Goal: Information Seeking & Learning: Understand process/instructions

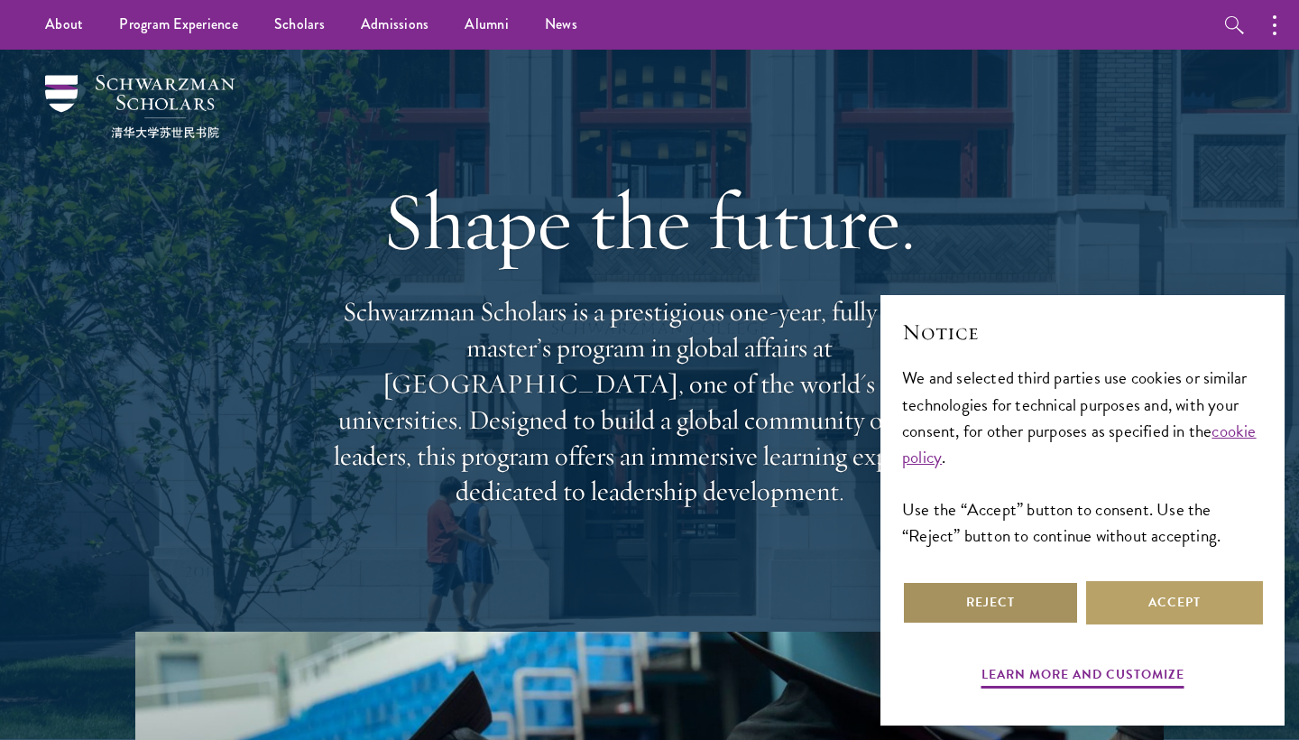
click at [992, 611] on button "Reject" at bounding box center [990, 602] width 177 height 43
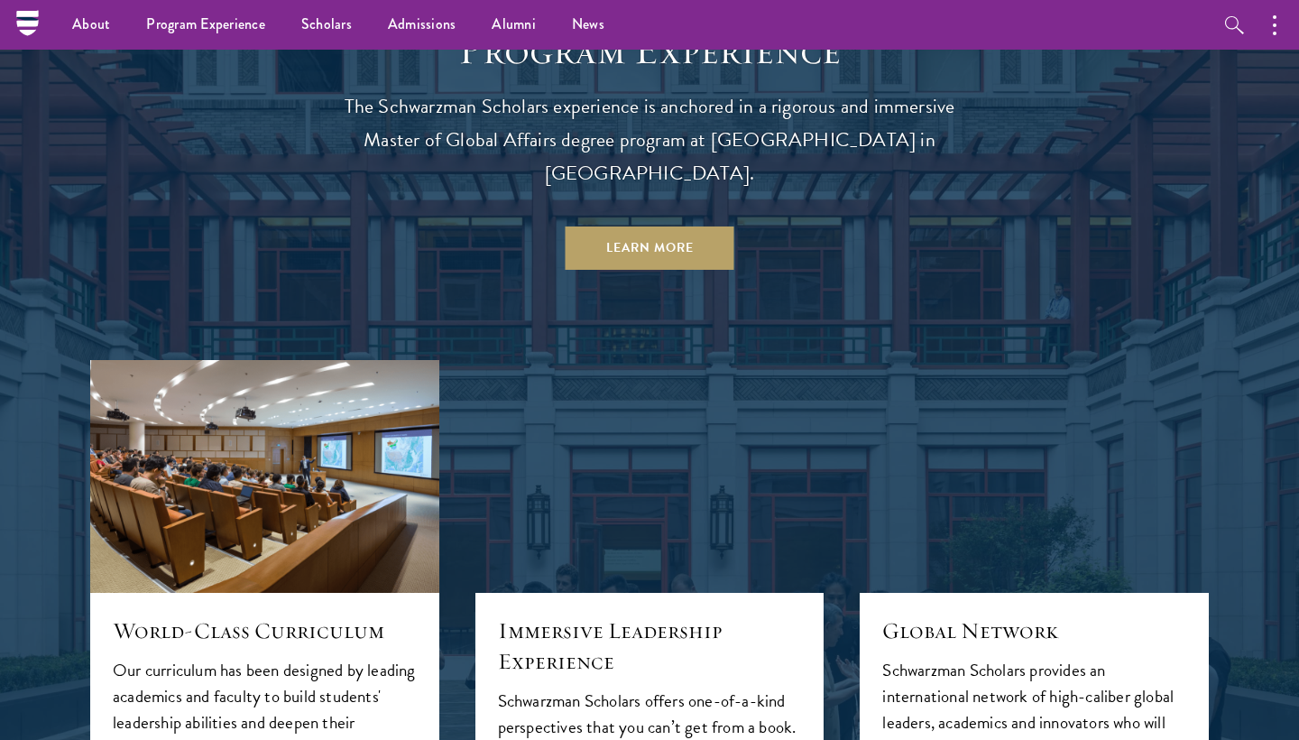
scroll to position [1328, 0]
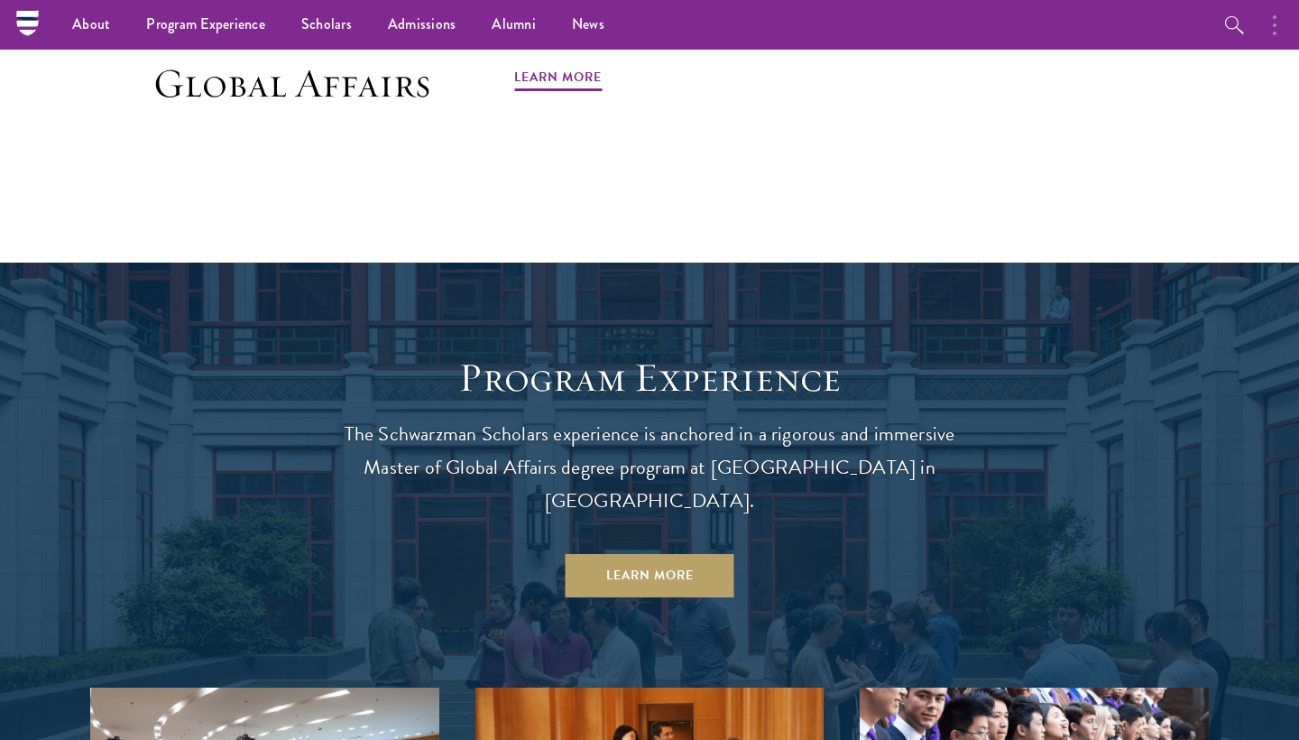
click at [1283, 28] on button "button" at bounding box center [1279, 25] width 40 height 50
click at [1086, 26] on button "button" at bounding box center [1085, 25] width 40 height 50
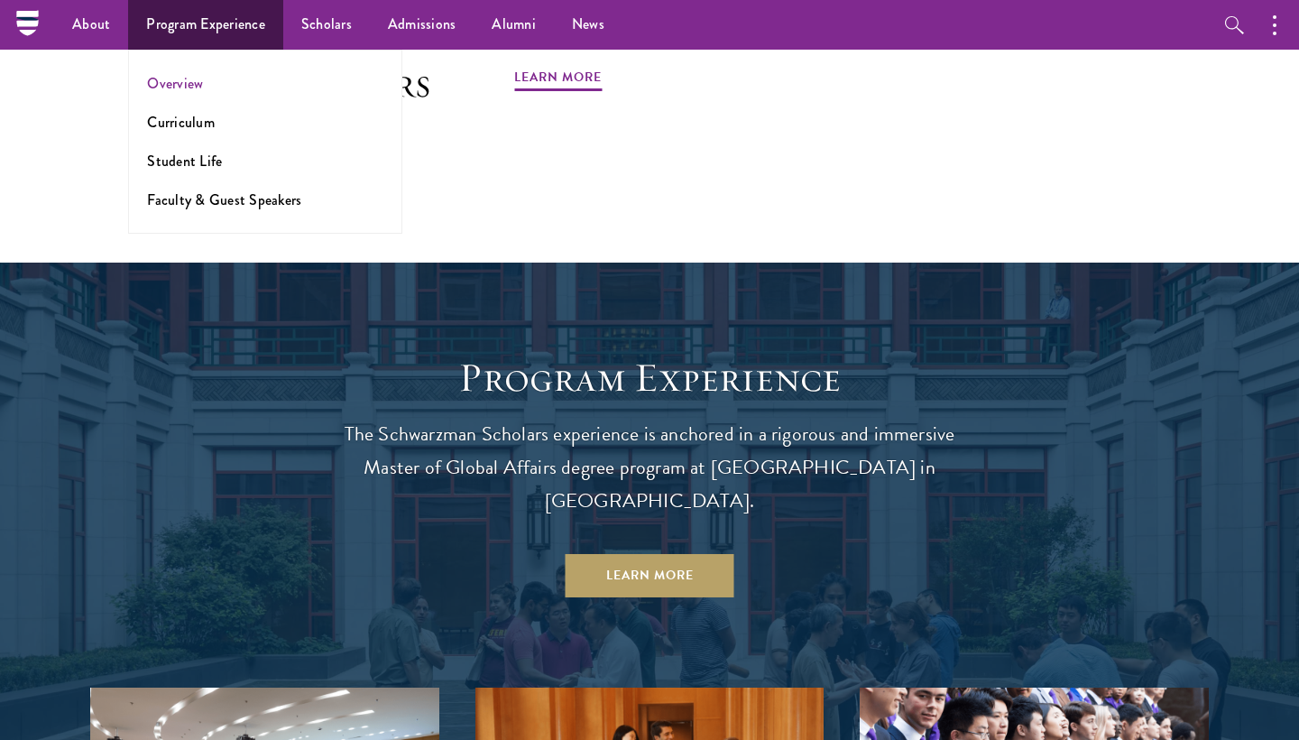
click at [171, 83] on link "Overview" at bounding box center [175, 83] width 56 height 21
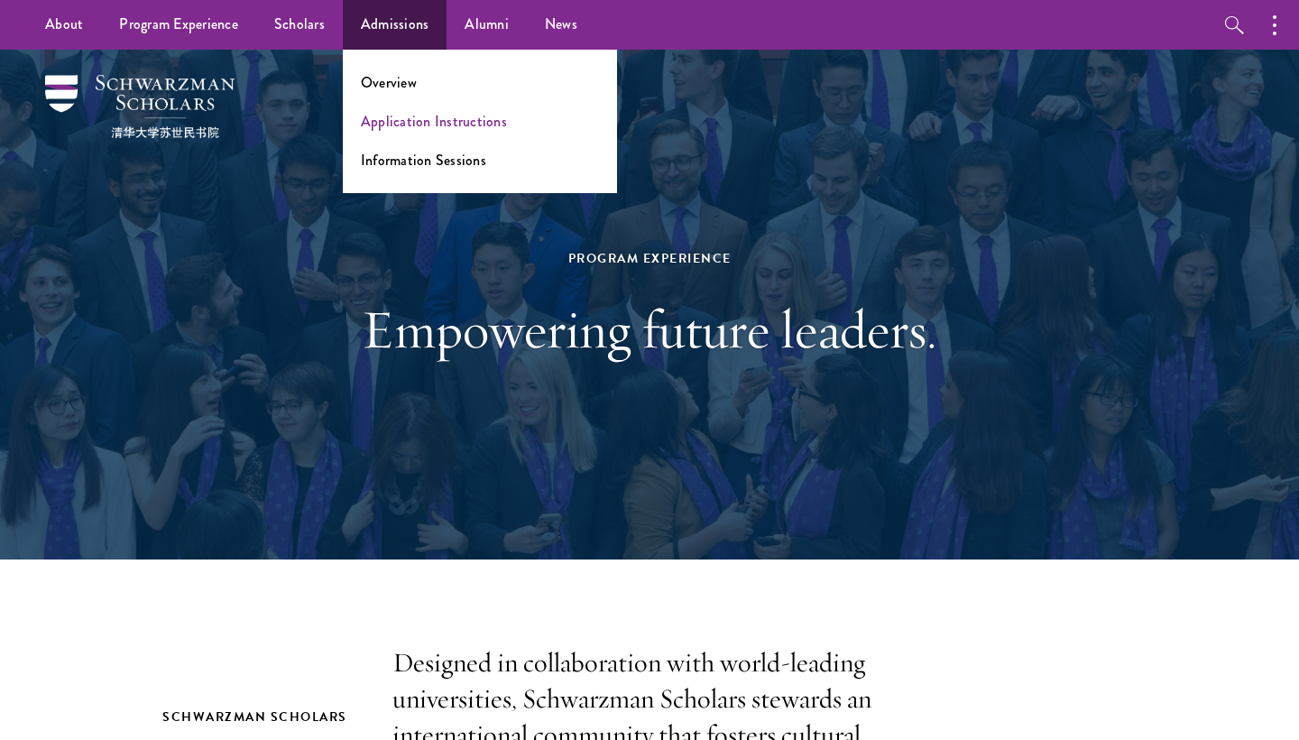
click at [401, 128] on link "Application Instructions" at bounding box center [434, 121] width 146 height 21
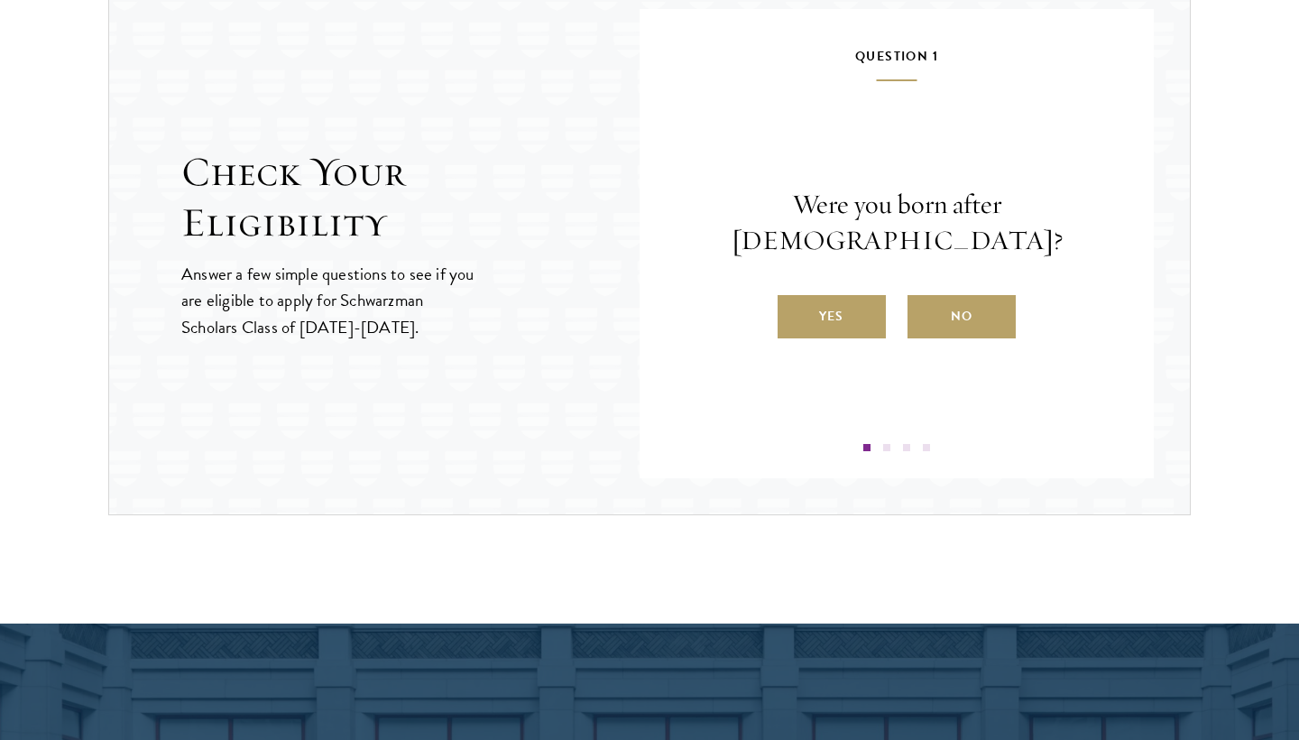
scroll to position [1989, 0]
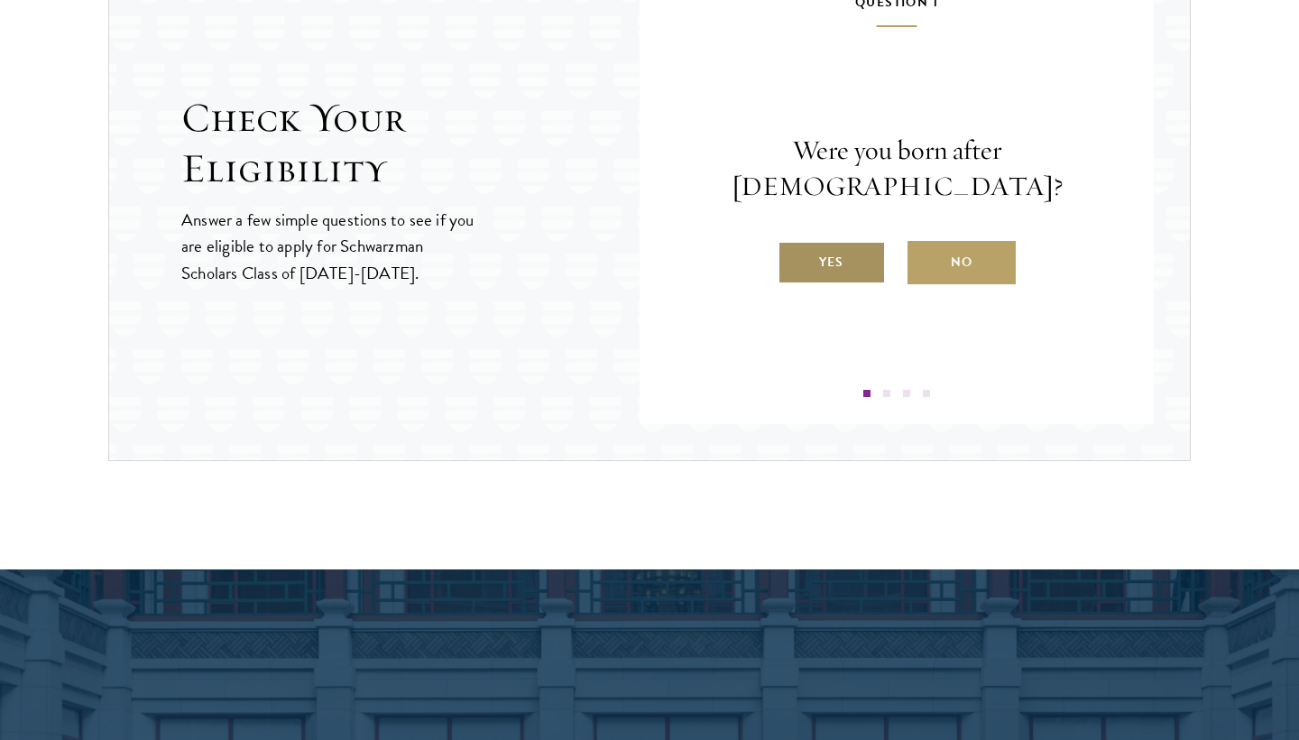
click at [808, 248] on label "Yes" at bounding box center [832, 262] width 108 height 43
click at [794, 248] on input "Yes" at bounding box center [786, 251] width 16 height 16
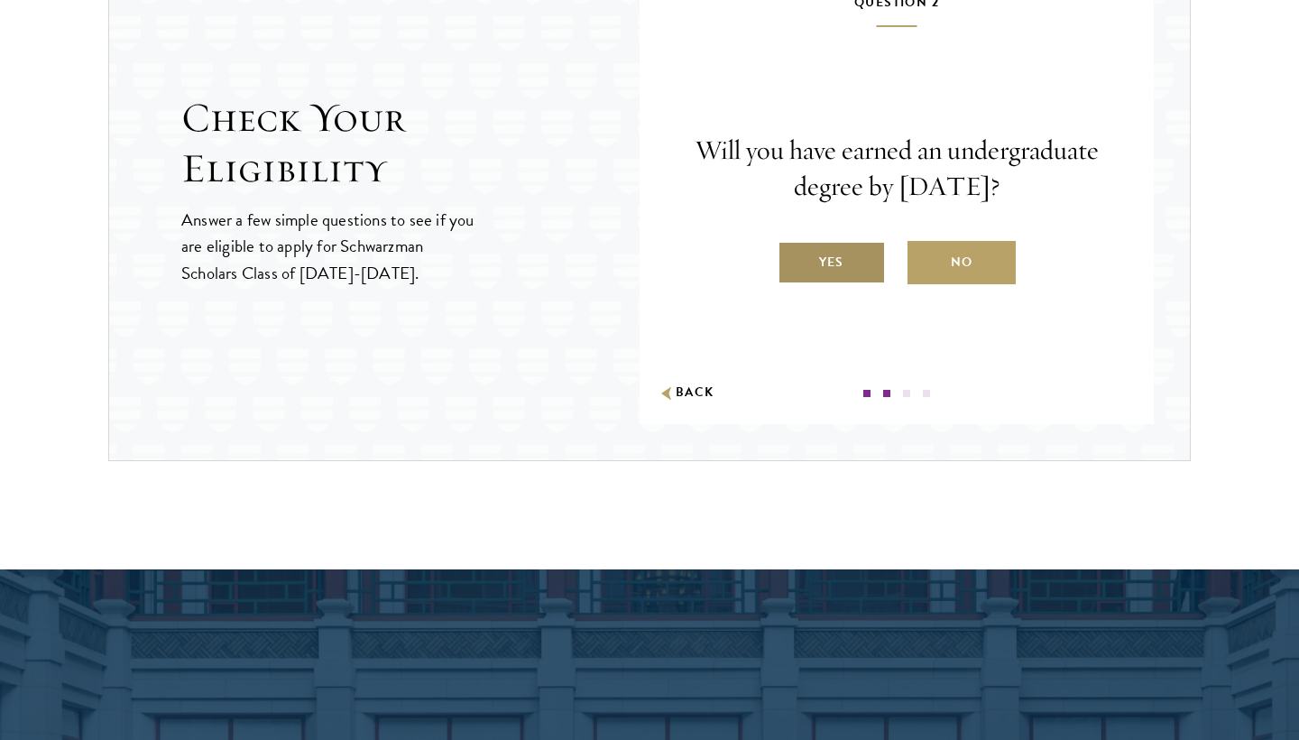
click at [821, 273] on label "Yes" at bounding box center [832, 262] width 108 height 43
click at [794, 259] on input "Yes" at bounding box center [786, 251] width 16 height 16
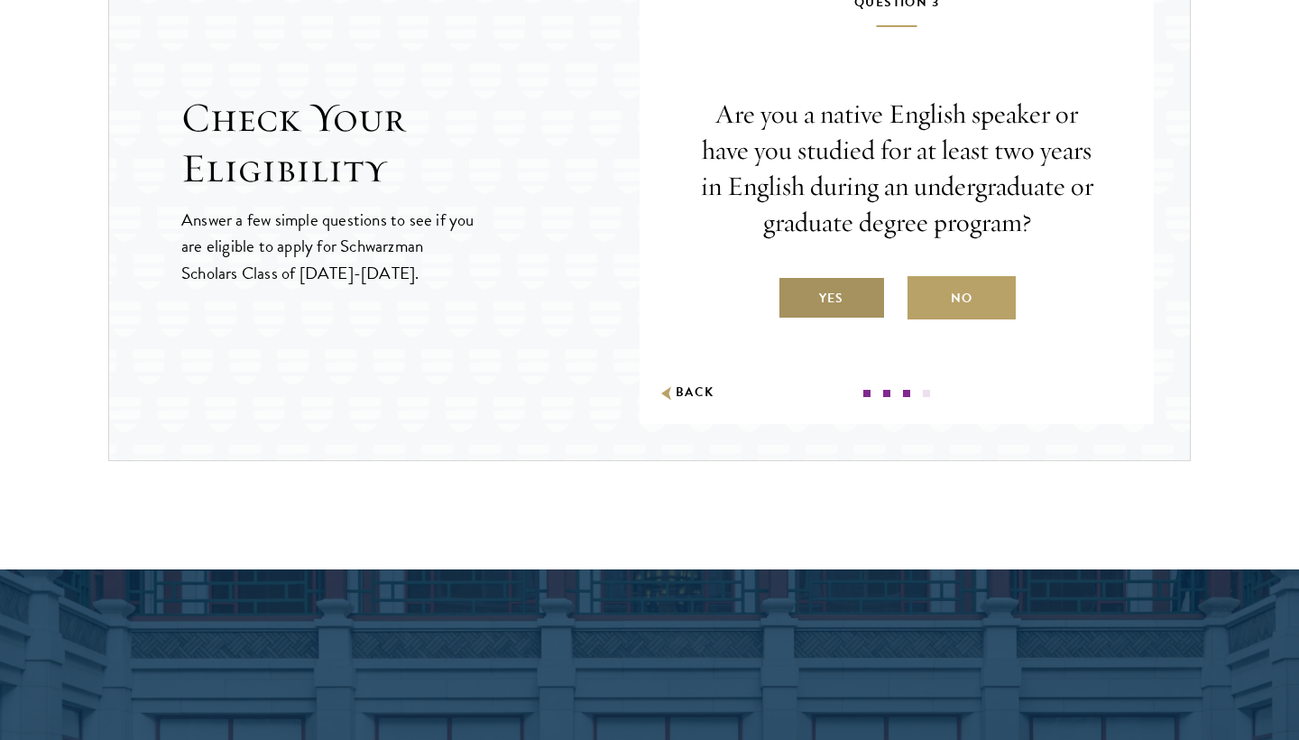
click at [822, 294] on label "Yes" at bounding box center [832, 297] width 108 height 43
click at [794, 294] on input "Yes" at bounding box center [786, 287] width 16 height 16
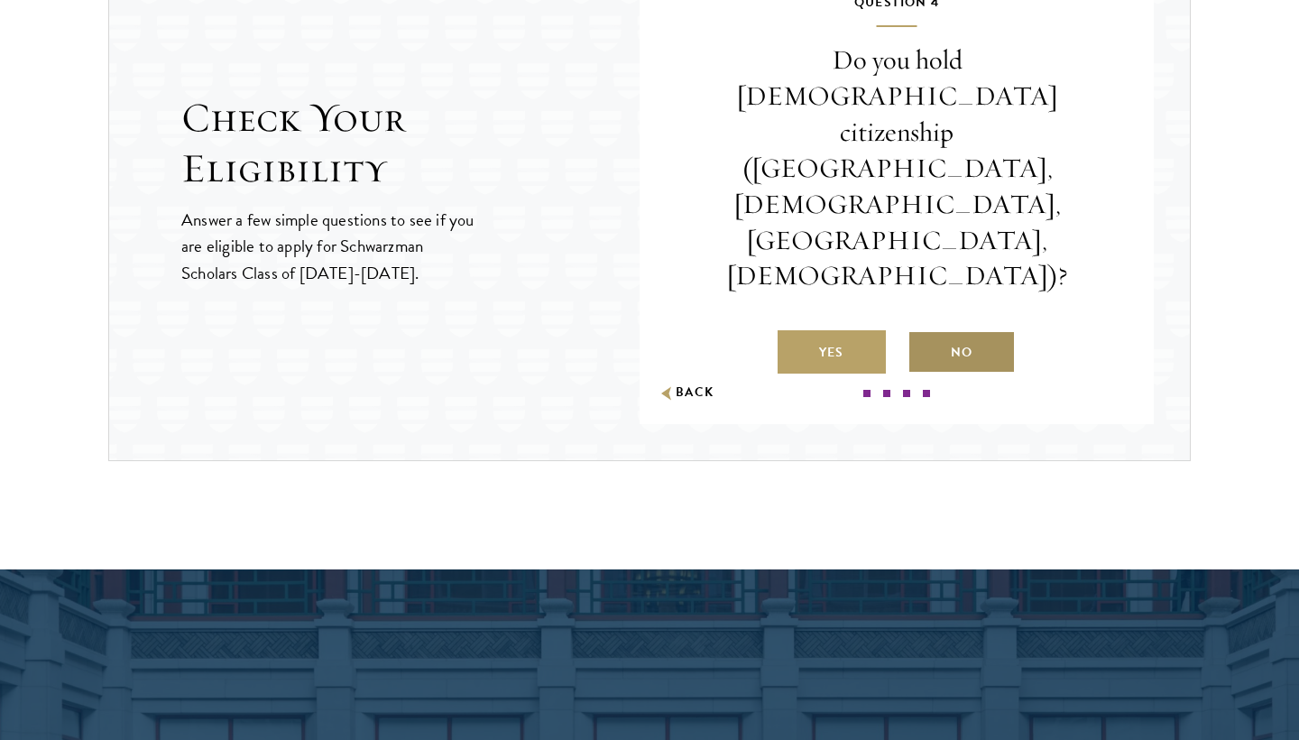
click at [914, 330] on label "No" at bounding box center [961, 351] width 108 height 43
click at [914, 333] on input "No" at bounding box center [915, 341] width 16 height 16
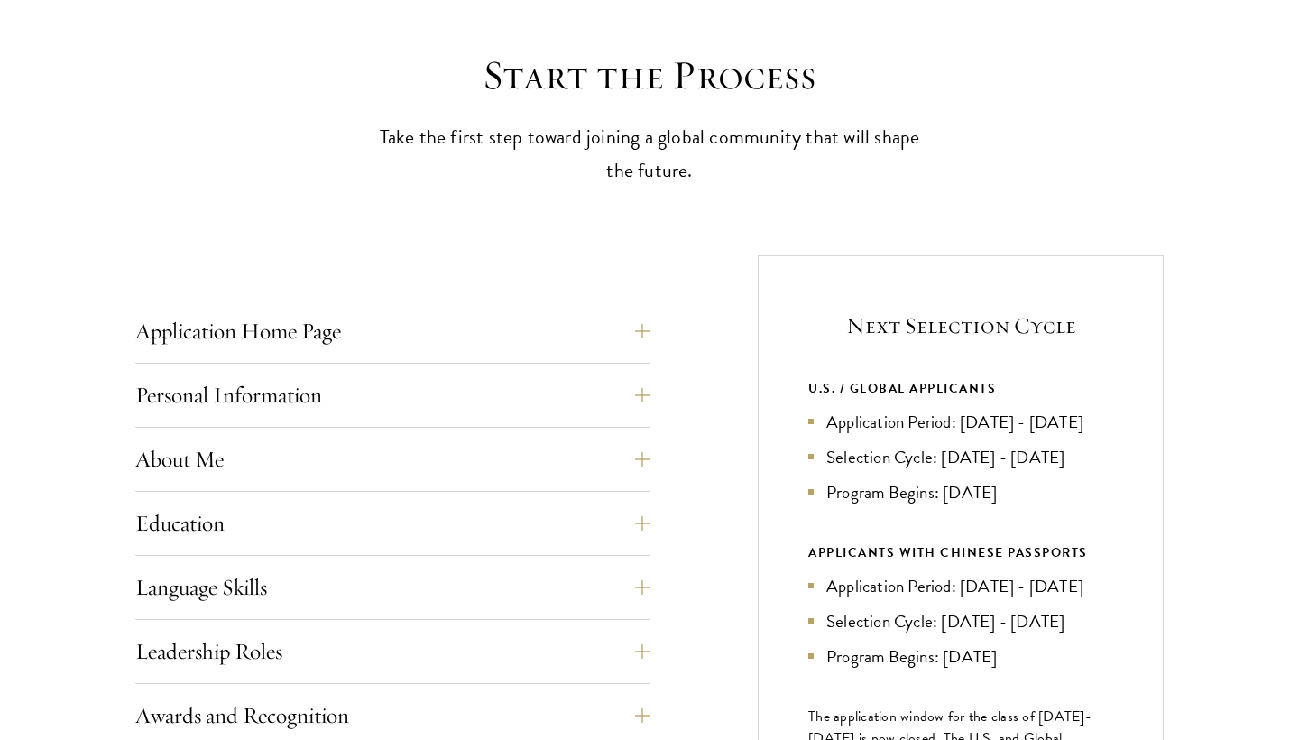
scroll to position [481, 0]
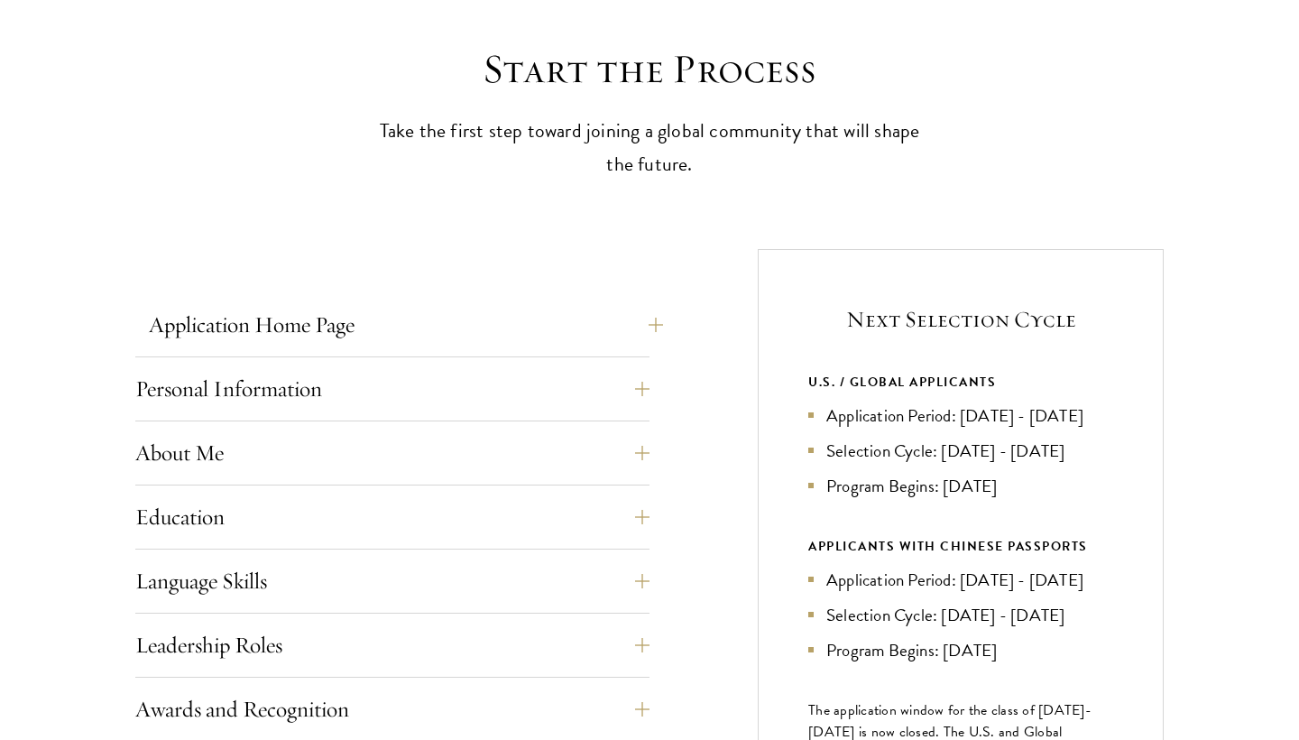
click at [498, 323] on button "Application Home Page" at bounding box center [406, 324] width 514 height 43
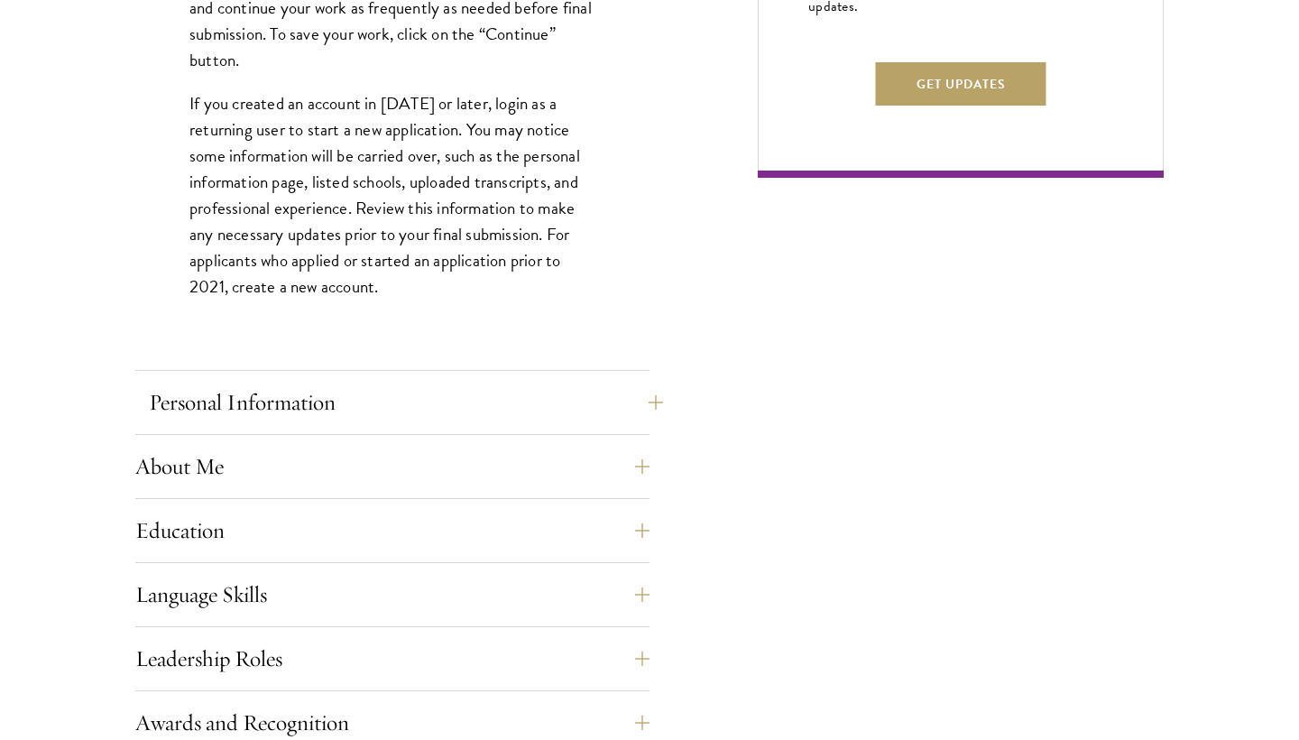
scroll to position [1272, 0]
click at [361, 398] on button "Personal Information" at bounding box center [406, 401] width 514 height 43
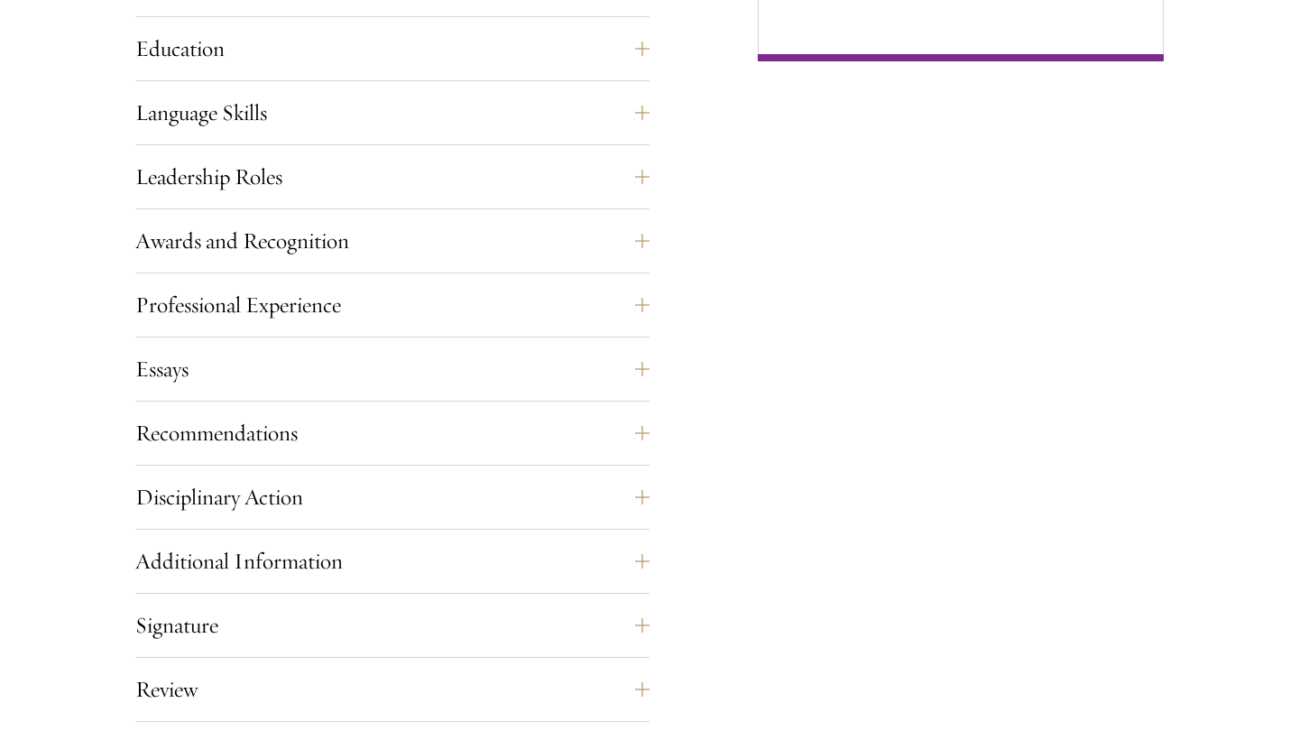
scroll to position [1389, 0]
click at [361, 397] on div "Application Home Page The online application form must be completed in English.…" at bounding box center [392, 121] width 514 height 1453
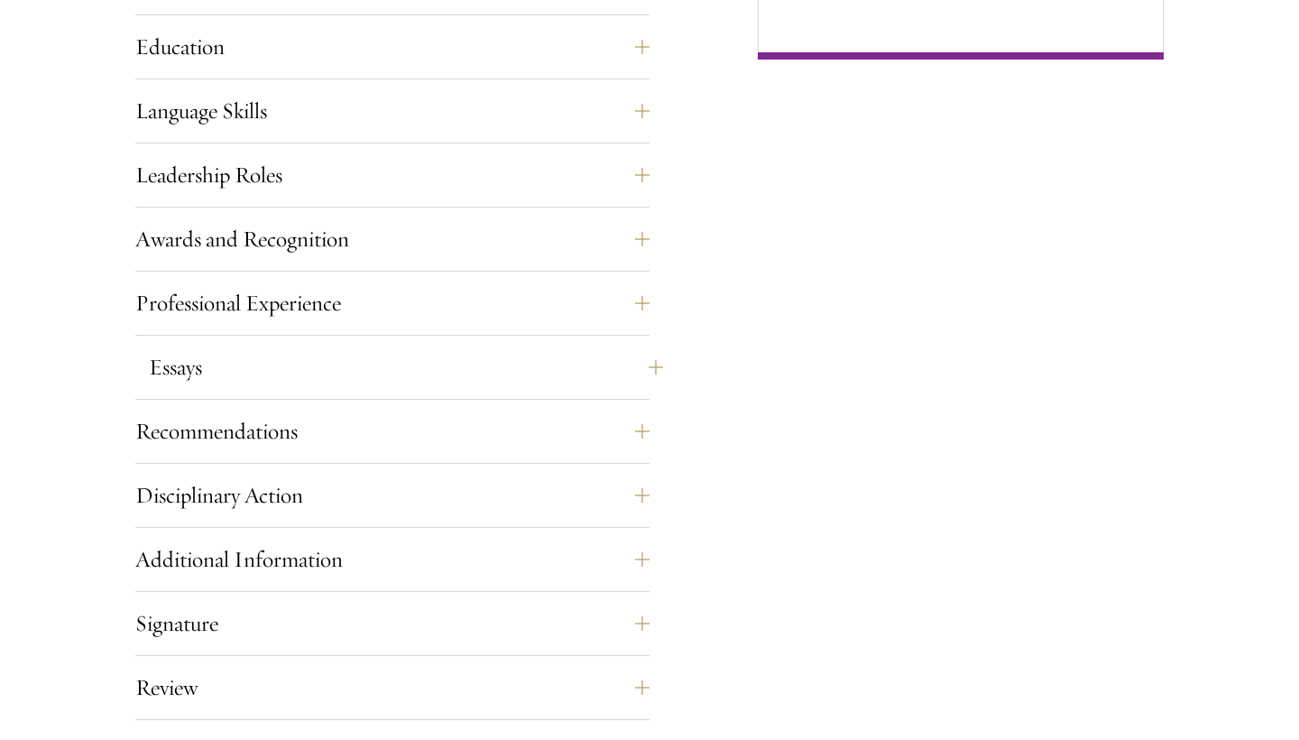
click at [362, 382] on button "Essays" at bounding box center [406, 366] width 514 height 43
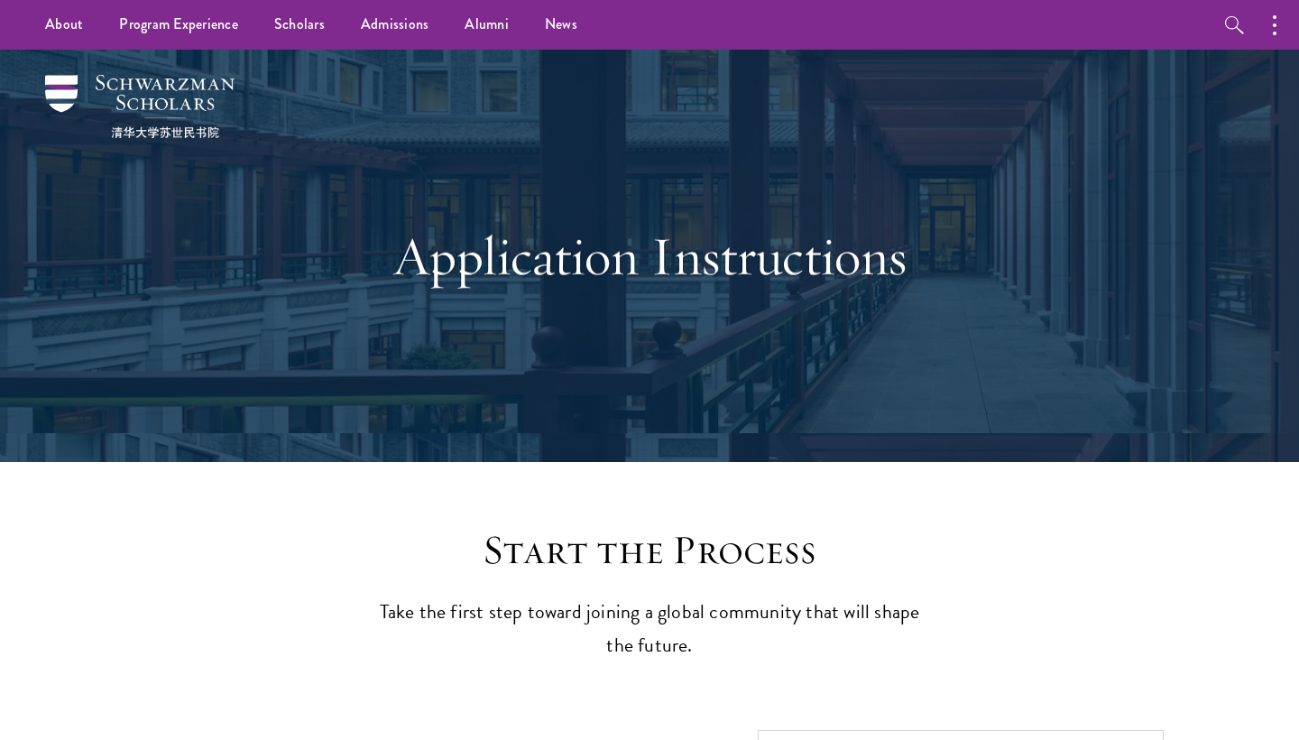
scroll to position [0, 0]
click at [591, 539] on h2 "Start the Process" at bounding box center [649, 550] width 559 height 51
click at [517, 276] on h1 "Application Instructions" at bounding box center [649, 256] width 622 height 65
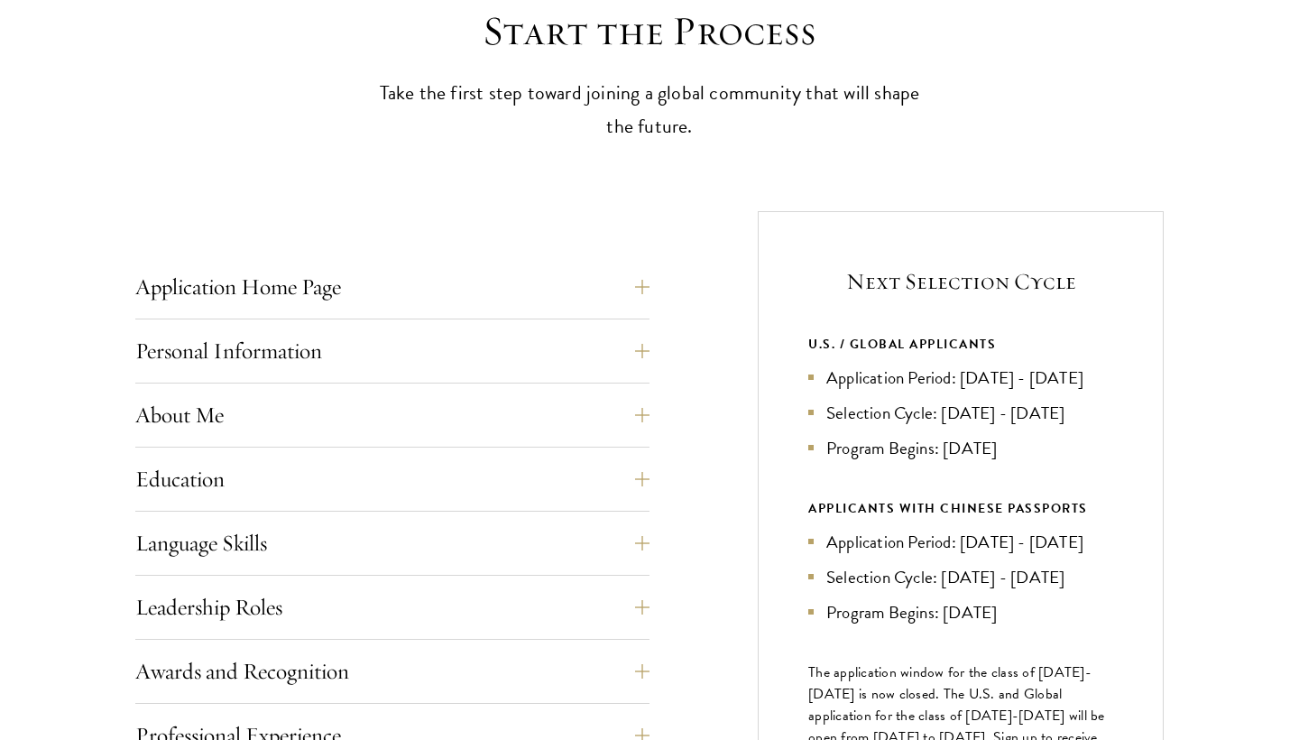
scroll to position [539, 0]
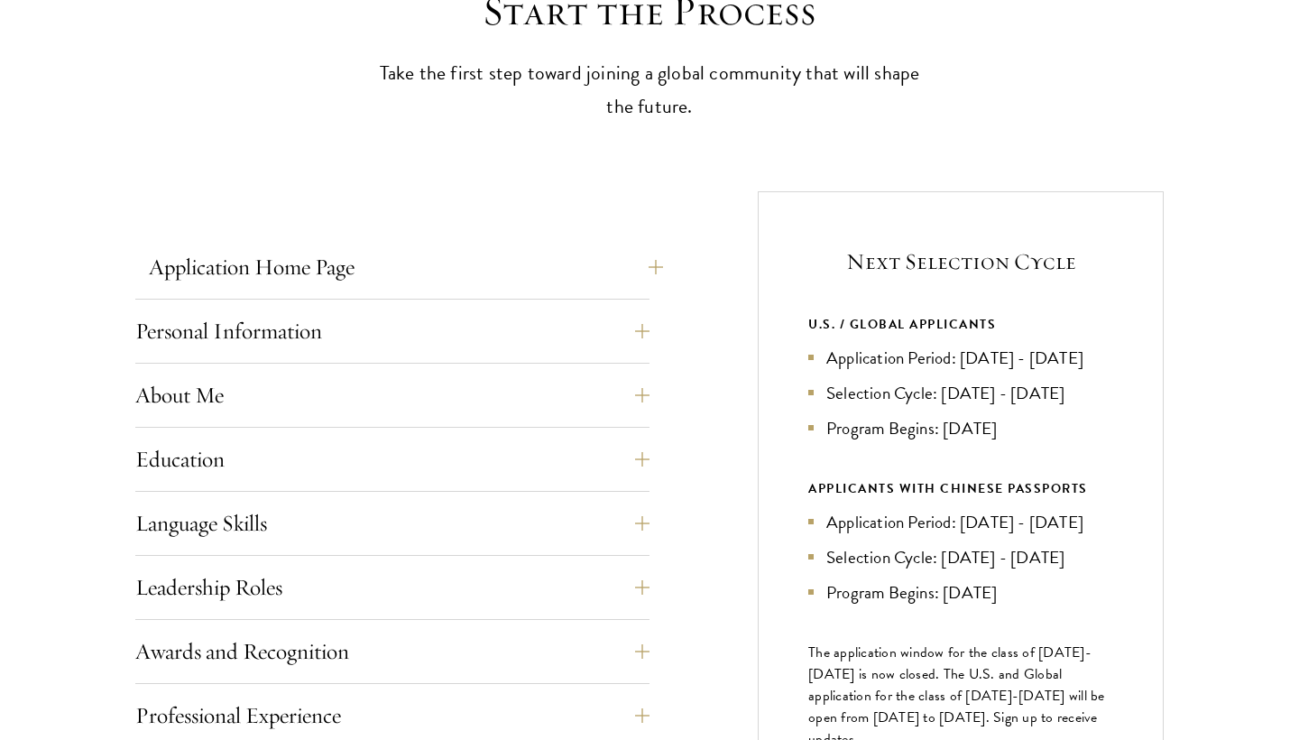
click at [517, 276] on button "Application Home Page" at bounding box center [406, 266] width 514 height 43
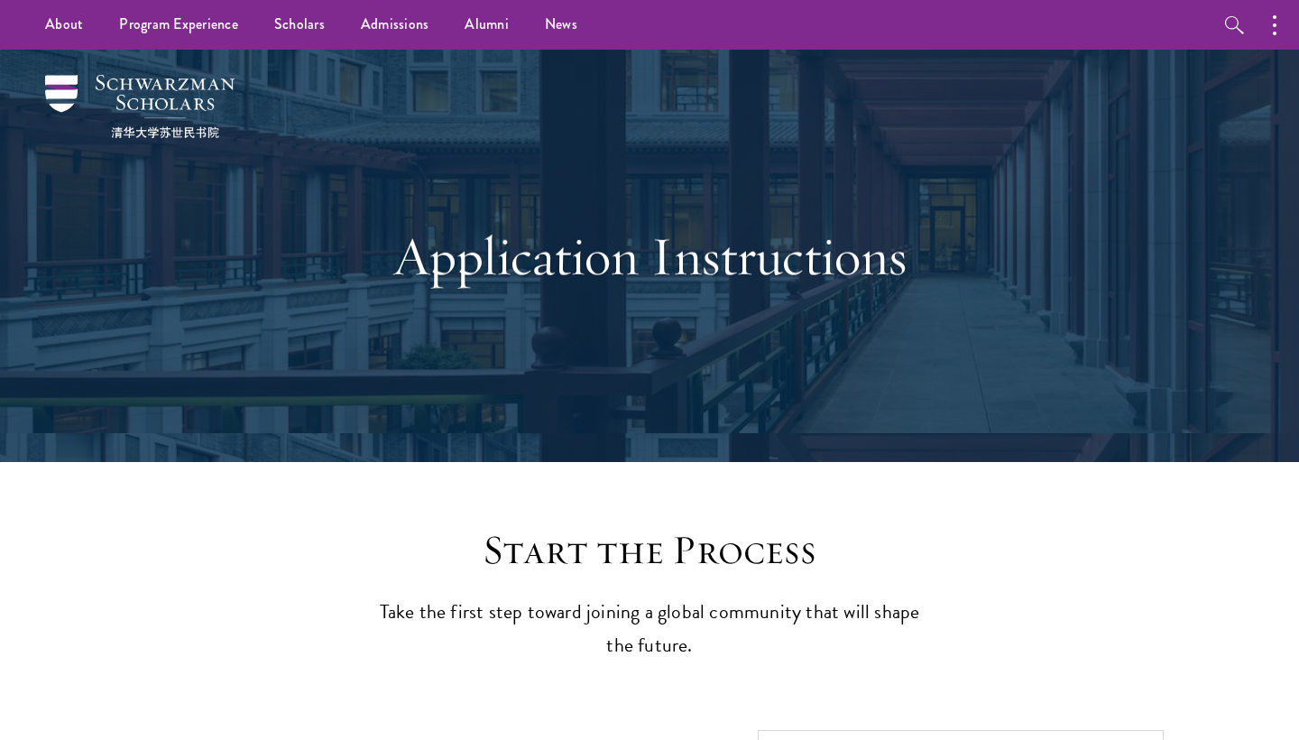
scroll to position [0, 0]
click at [150, 84] on img at bounding box center [139, 106] width 189 height 63
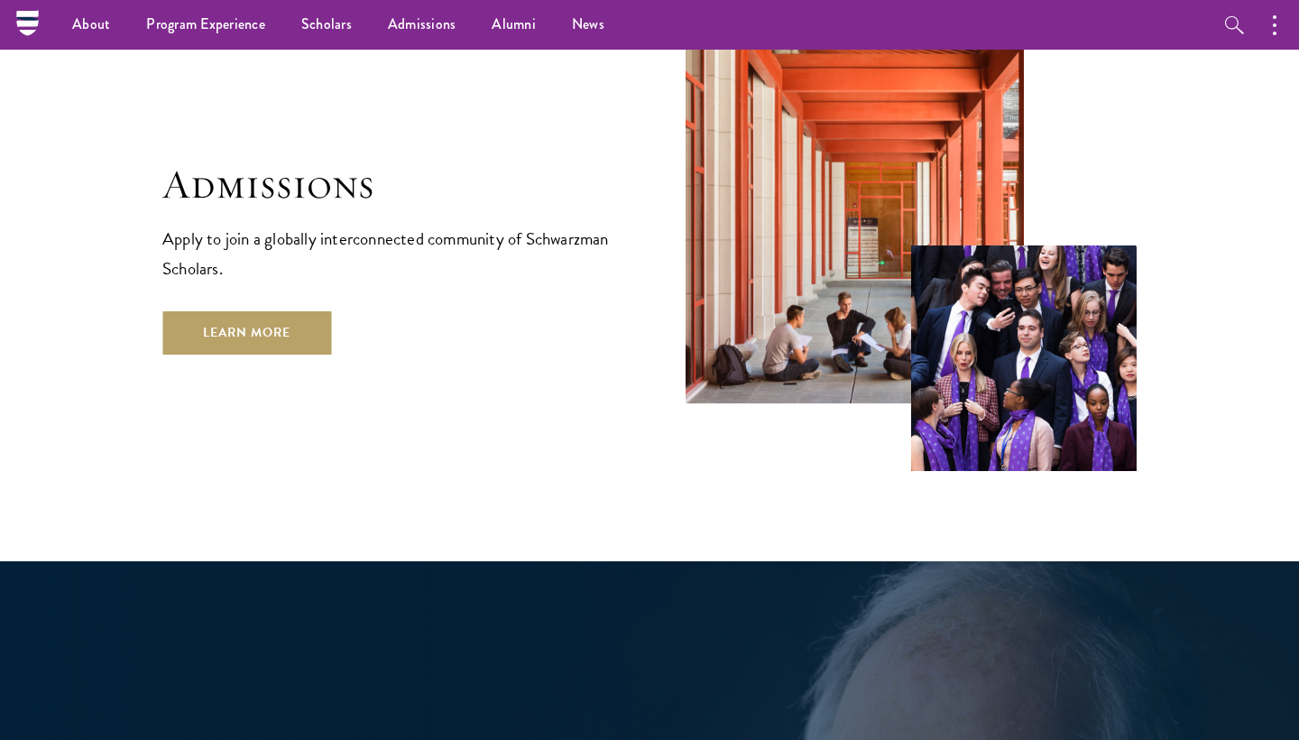
scroll to position [3020, 0]
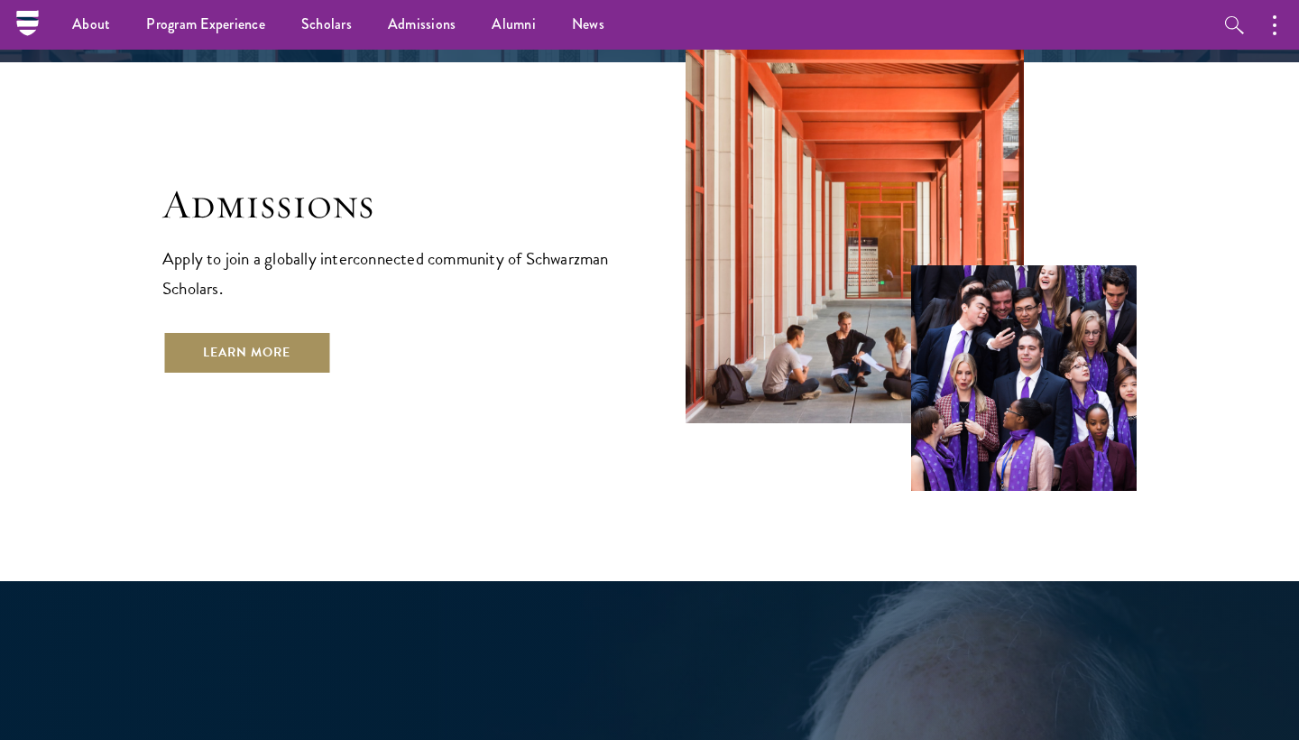
click at [272, 331] on link "Learn More" at bounding box center [246, 352] width 169 height 43
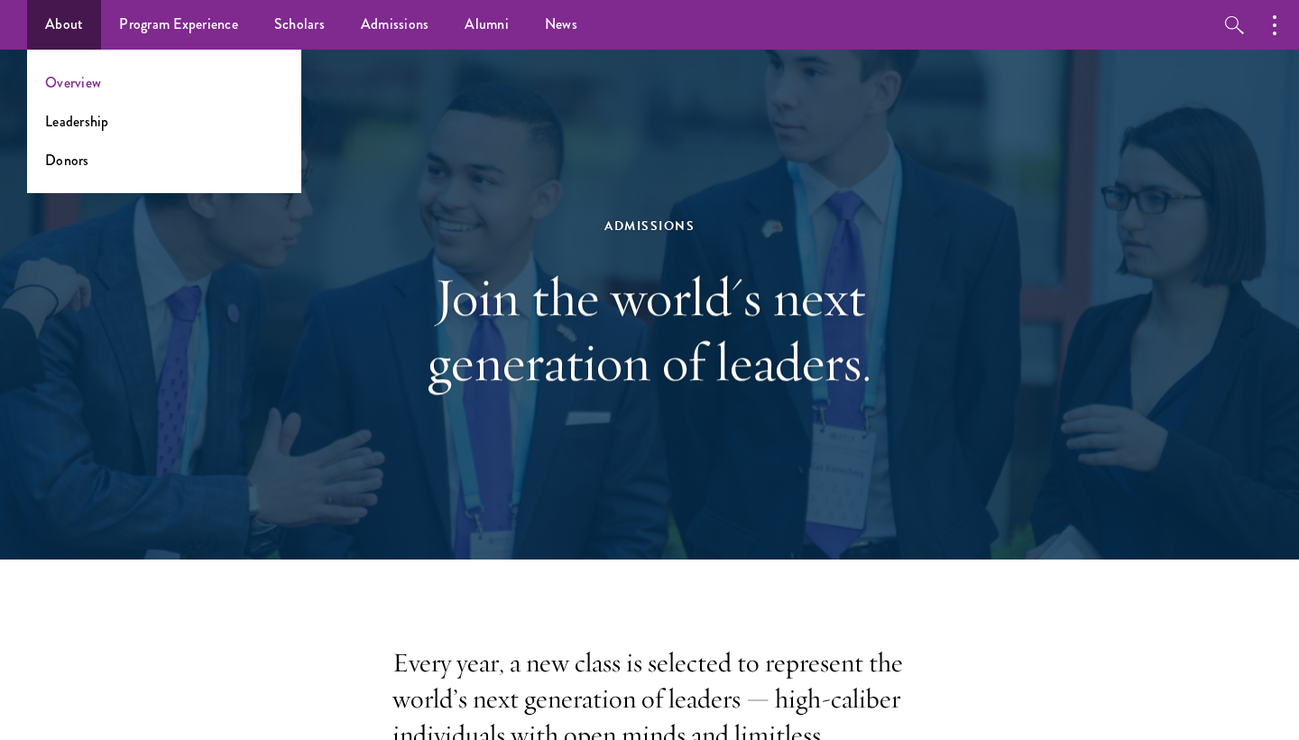
click at [95, 82] on link "Overview" at bounding box center [73, 82] width 56 height 21
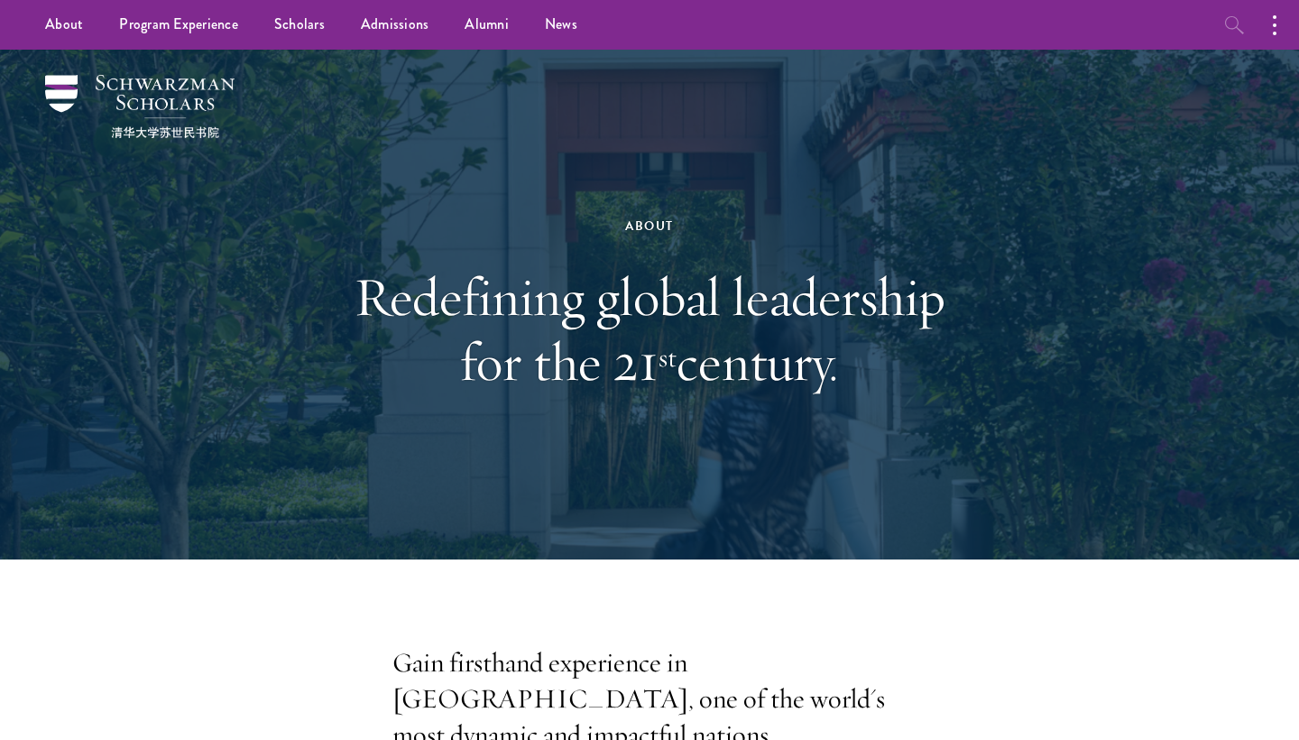
click at [1242, 18] on icon "button" at bounding box center [1235, 25] width 22 height 22
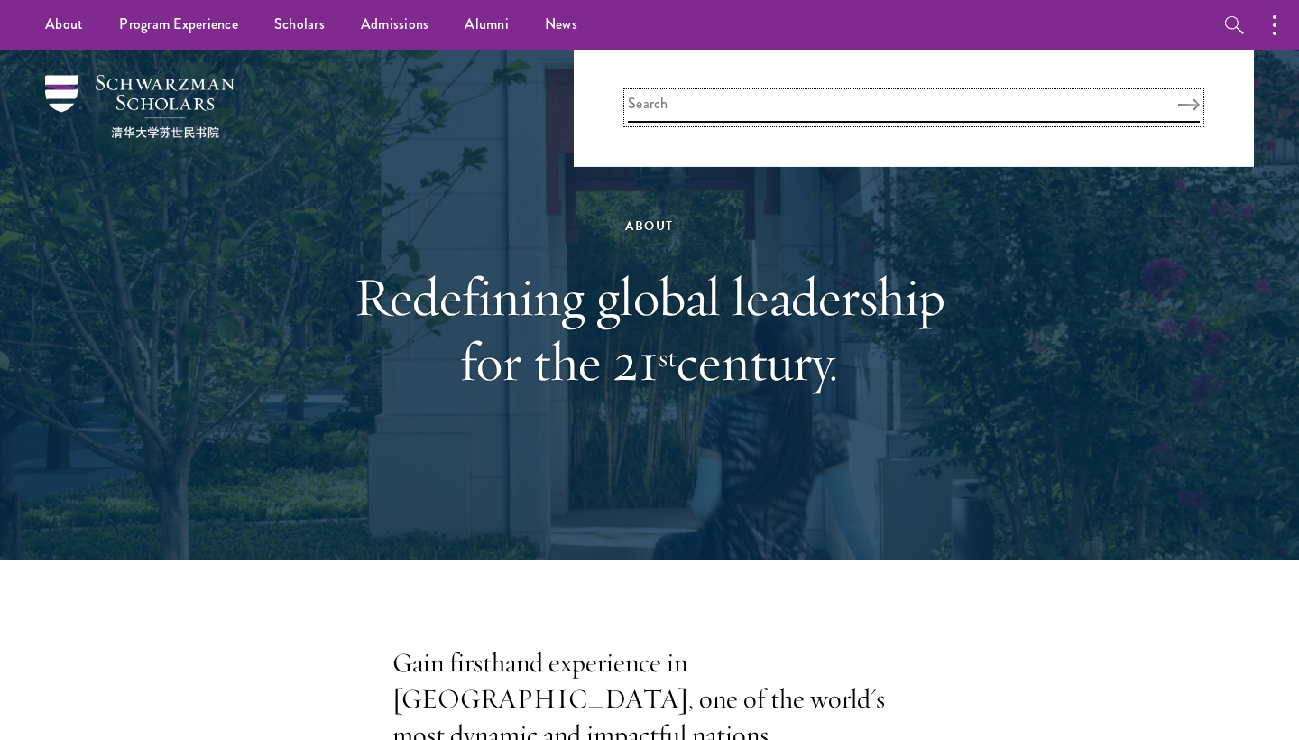
click at [1092, 103] on input "search" at bounding box center [914, 108] width 572 height 30
type input "apply"
click at [1189, 104] on button "Search" at bounding box center [1189, 104] width 22 height 13
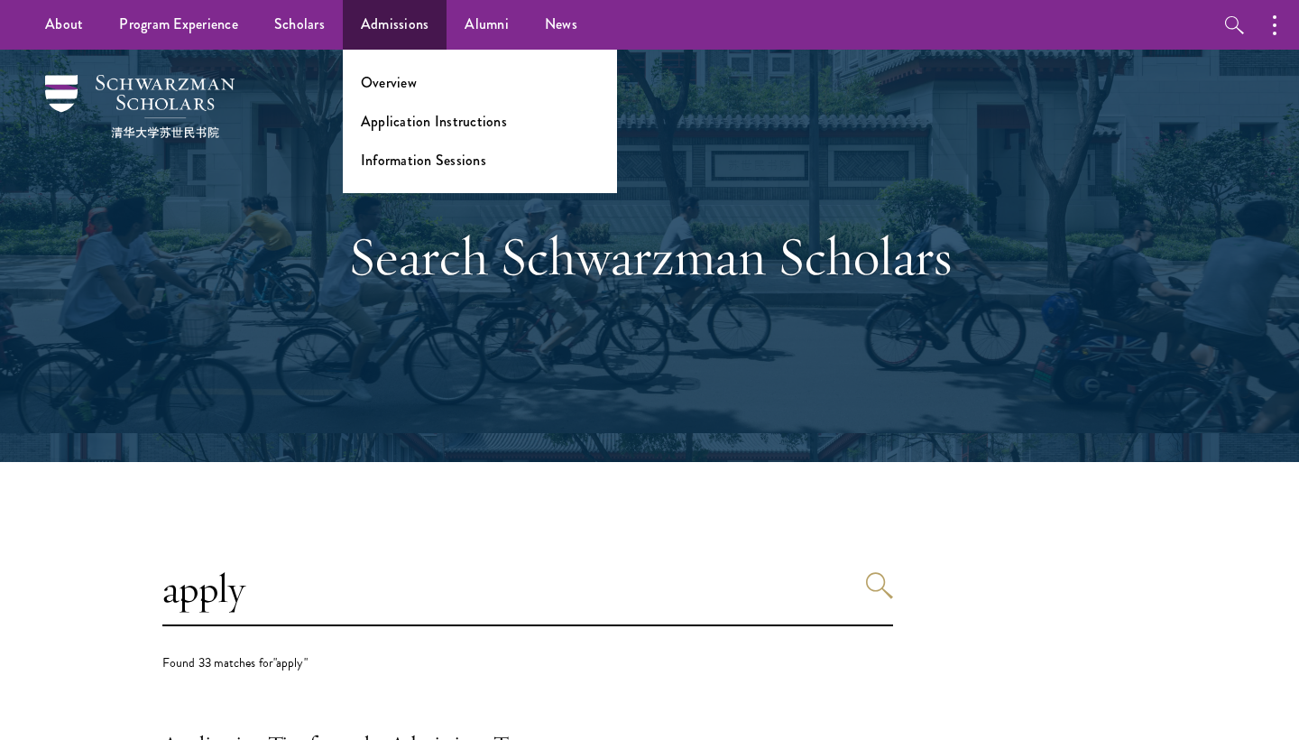
click at [423, 86] on li "Overview" at bounding box center [480, 82] width 238 height 21
click at [395, 82] on link "Overview" at bounding box center [389, 82] width 56 height 21
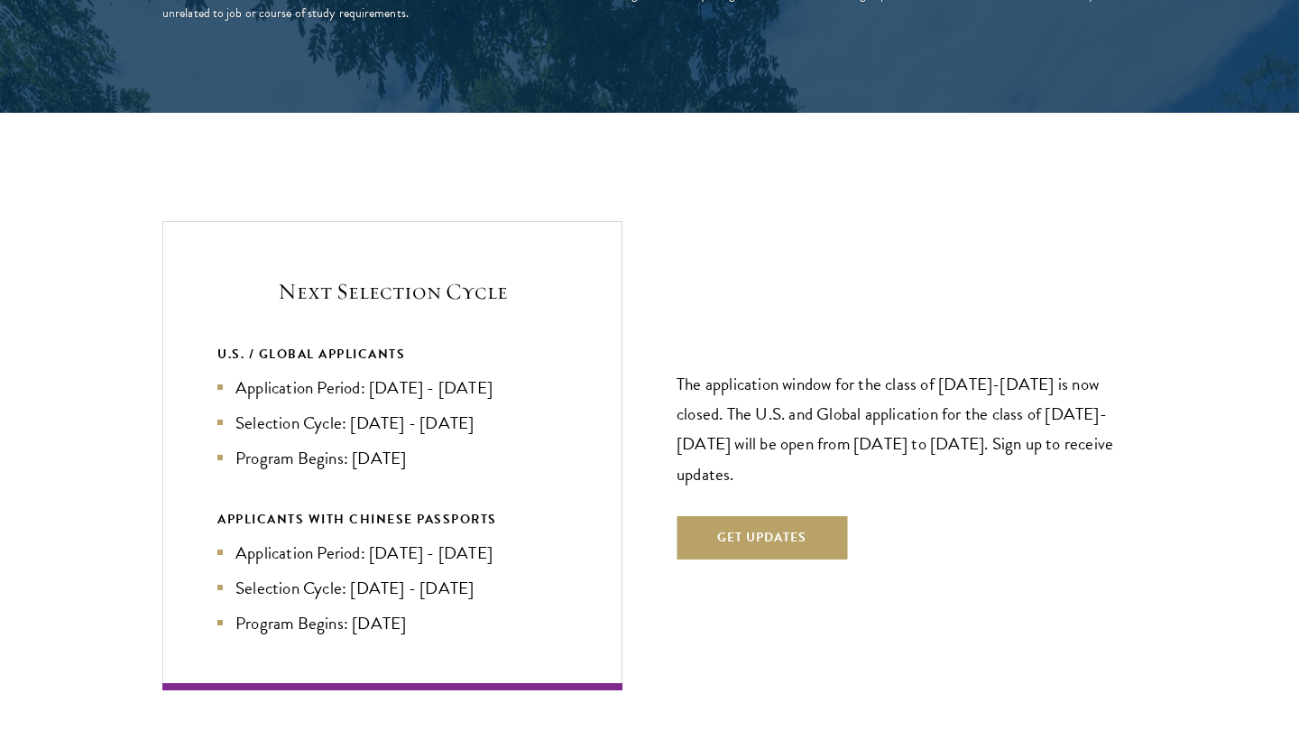
scroll to position [3797, 0]
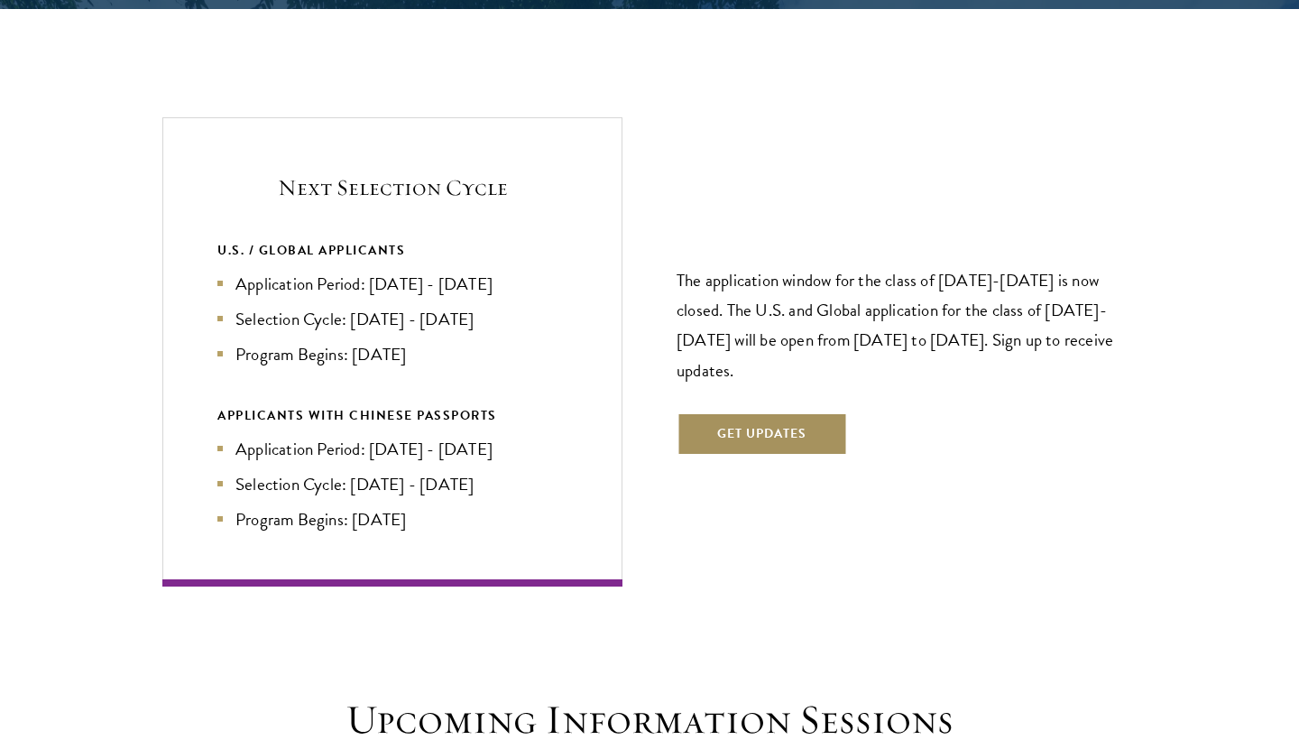
click at [776, 412] on button "Get Updates" at bounding box center [762, 433] width 170 height 43
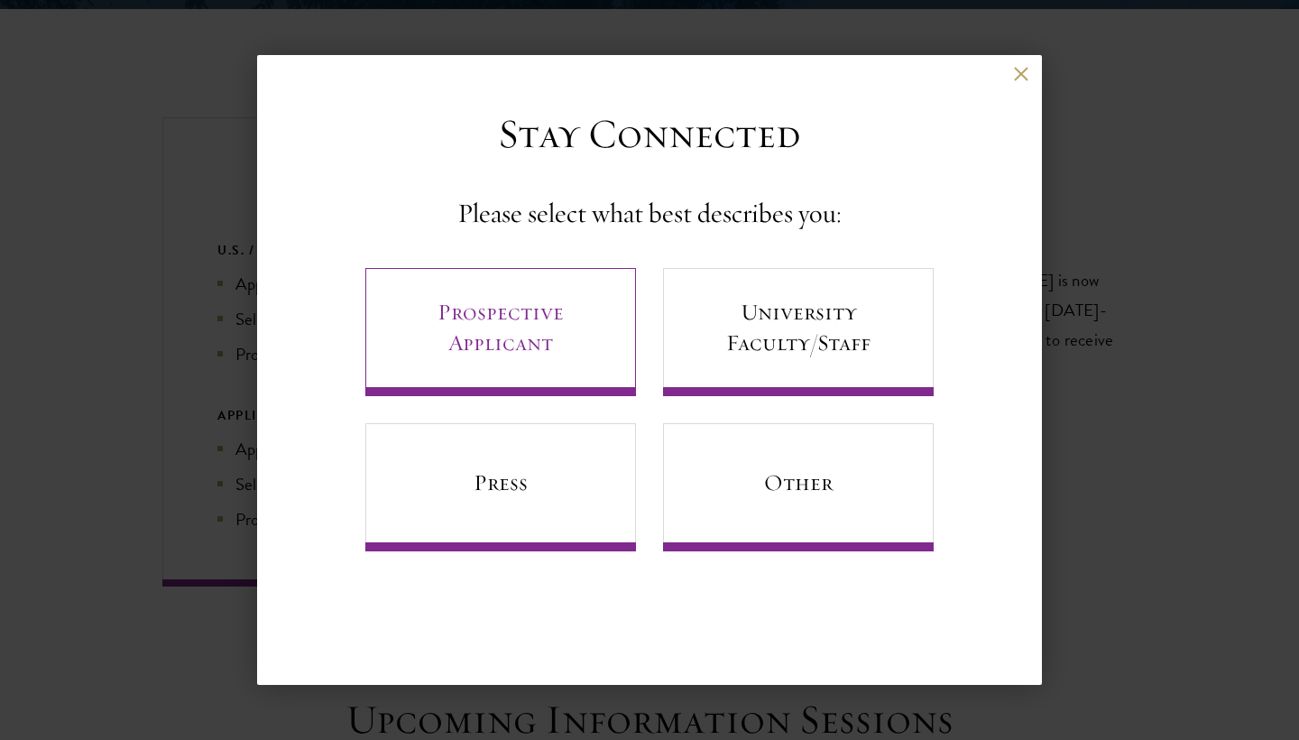
click at [611, 336] on link "Prospective Applicant" at bounding box center [500, 332] width 271 height 128
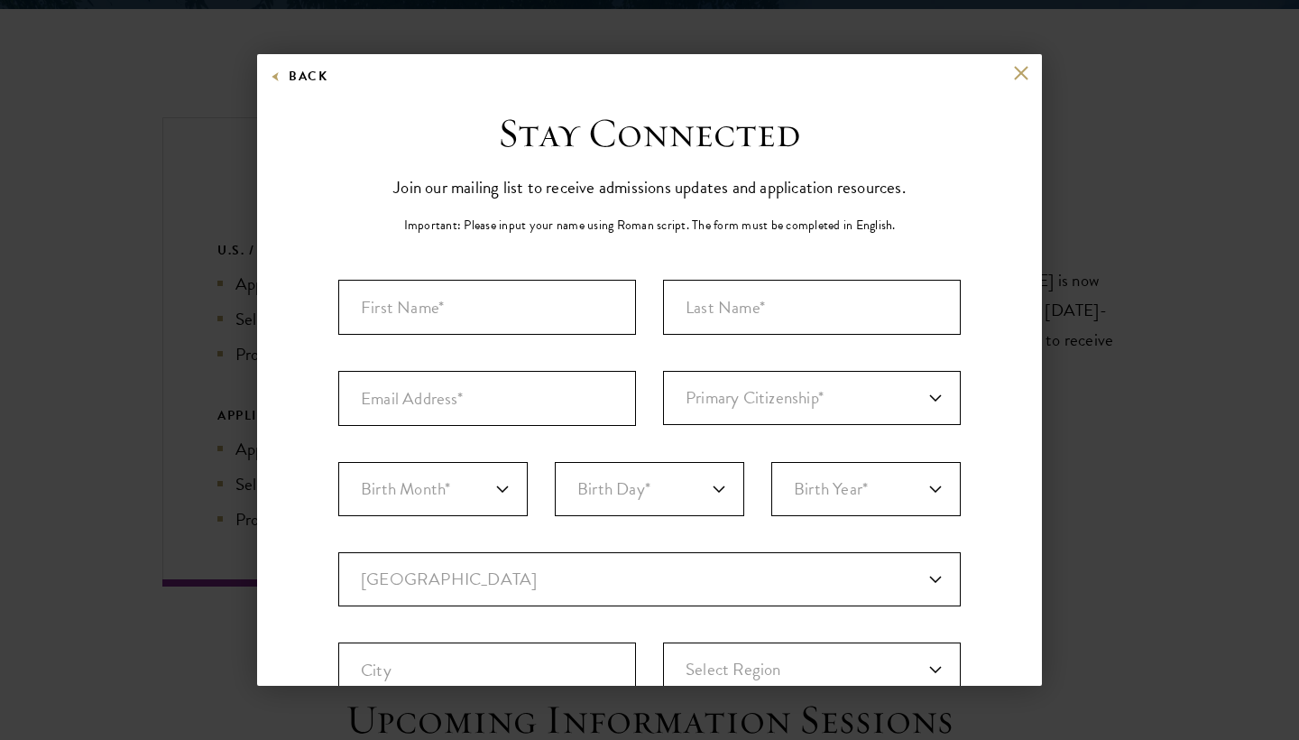
click at [1016, 79] on button at bounding box center [1020, 72] width 15 height 15
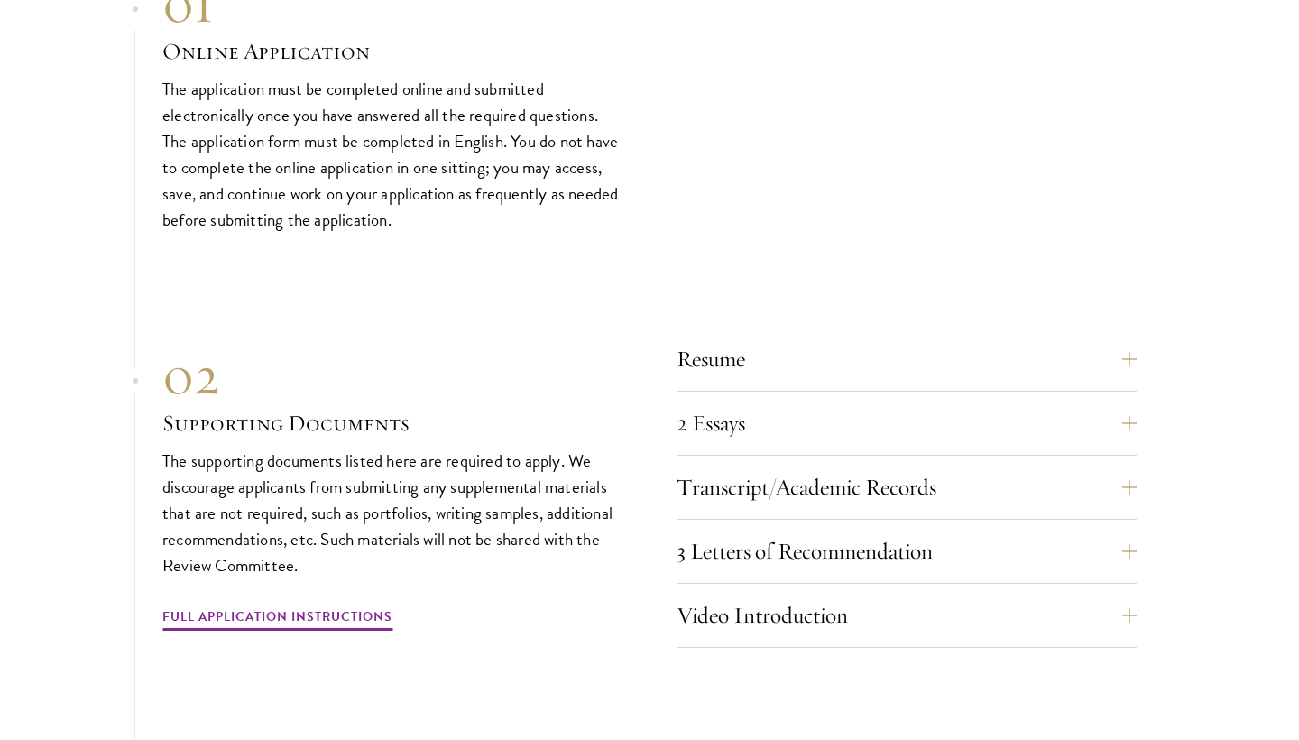
scroll to position [5466, 0]
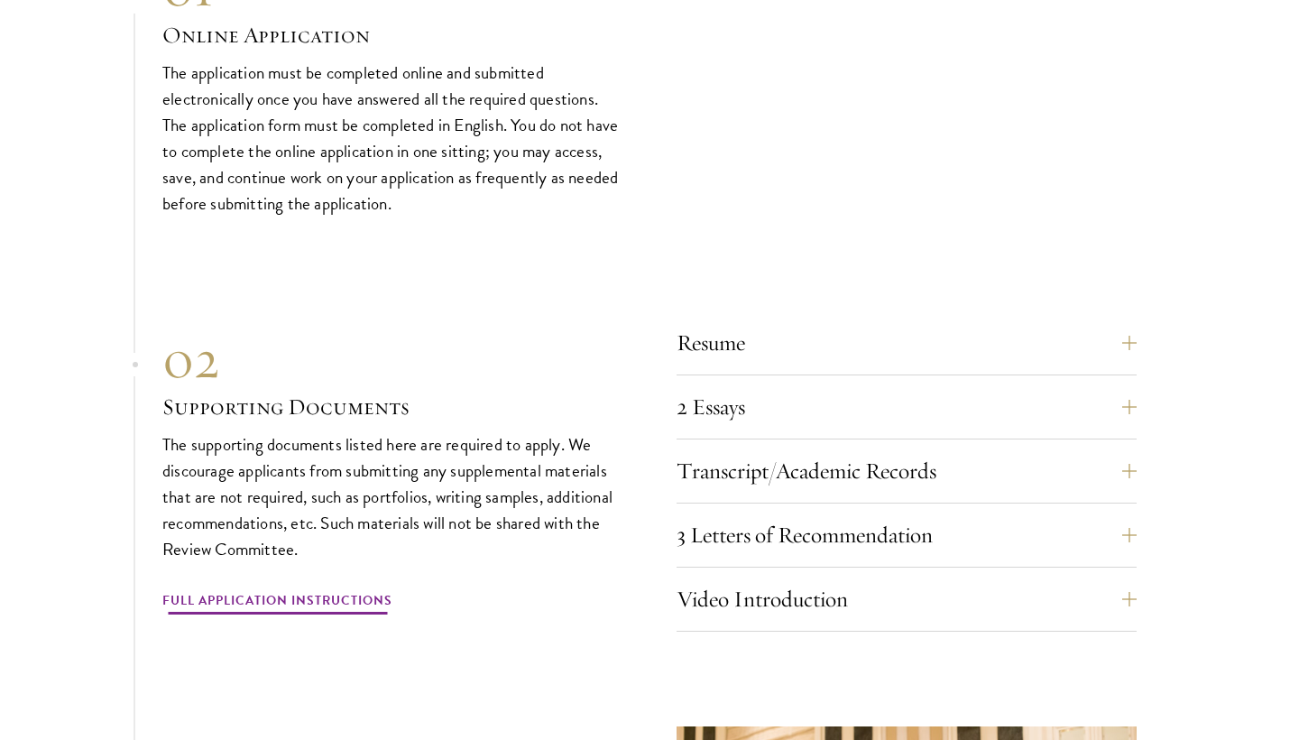
click at [254, 589] on link "Full Application Instructions" at bounding box center [277, 603] width 230 height 28
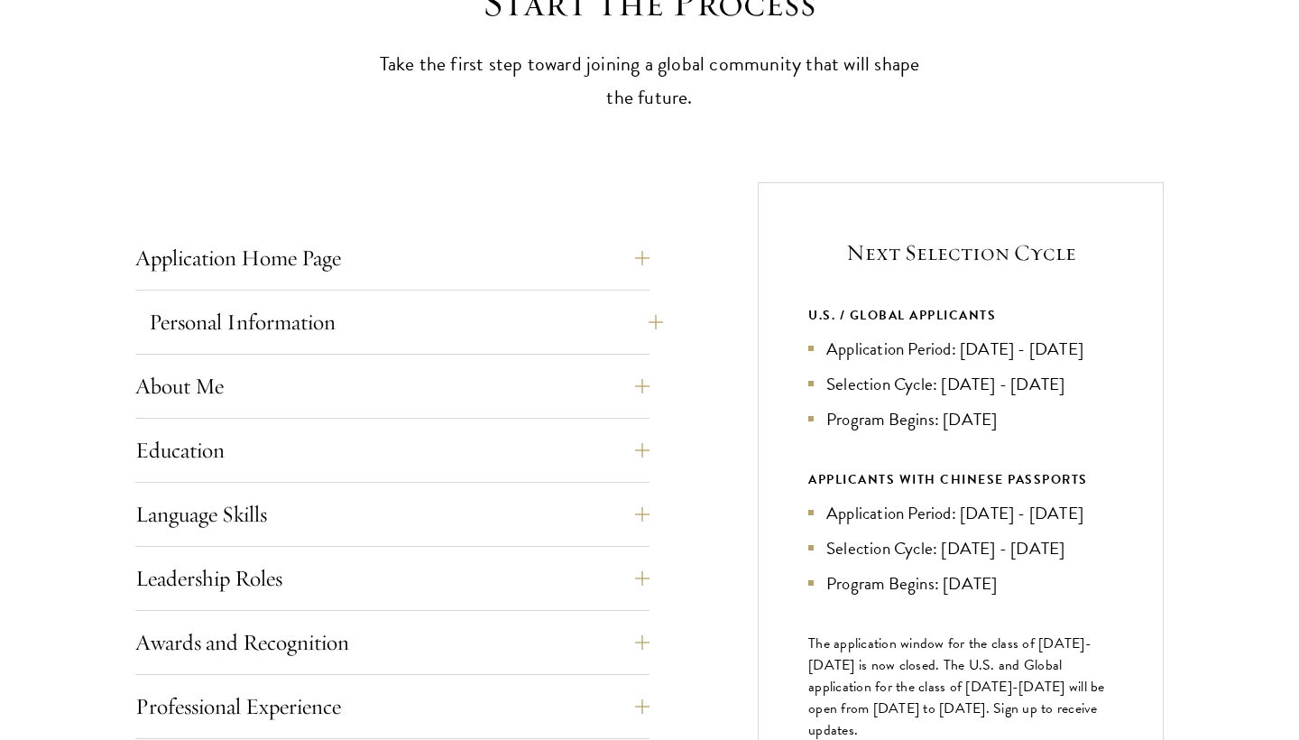
scroll to position [549, 0]
click at [537, 301] on button "Personal Information" at bounding box center [406, 320] width 514 height 43
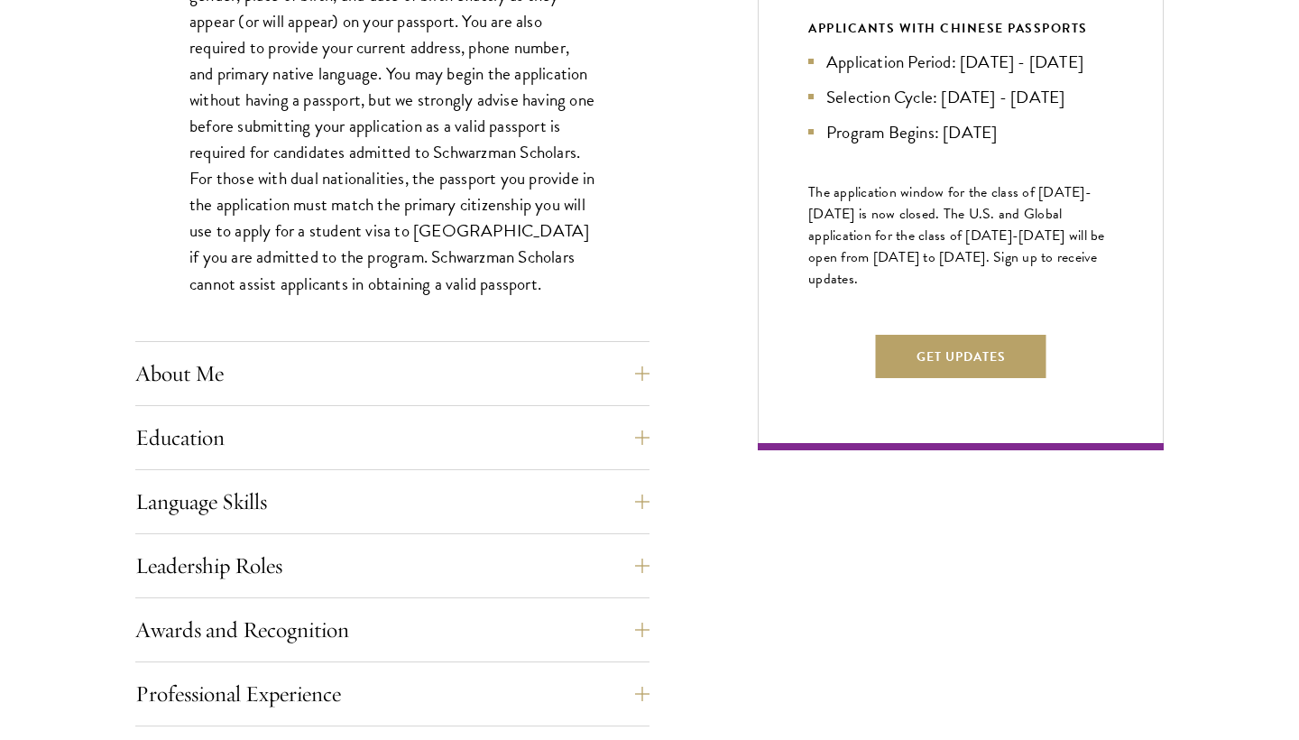
scroll to position [1000, 0]
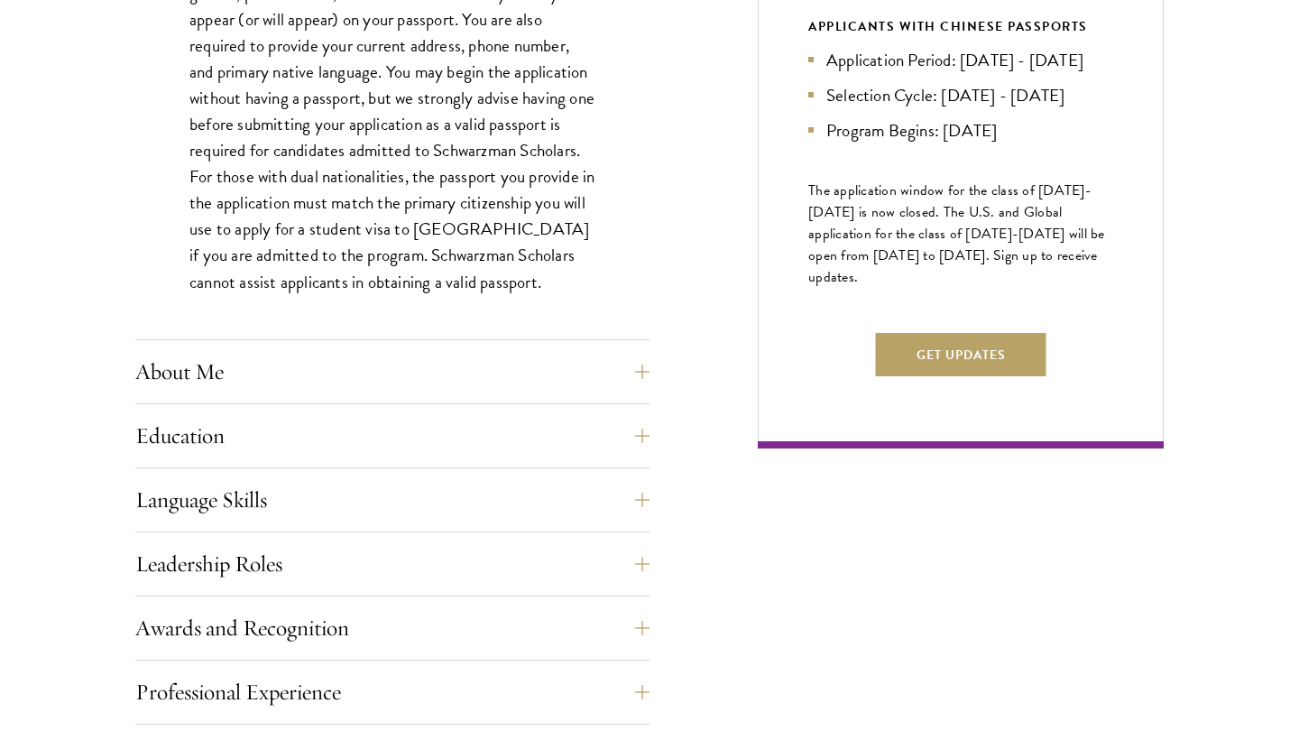
click at [509, 345] on div "Application Home Page The online application form must be completed in English.…" at bounding box center [392, 510] width 514 height 1453
click at [513, 358] on button "About Me" at bounding box center [406, 371] width 514 height 43
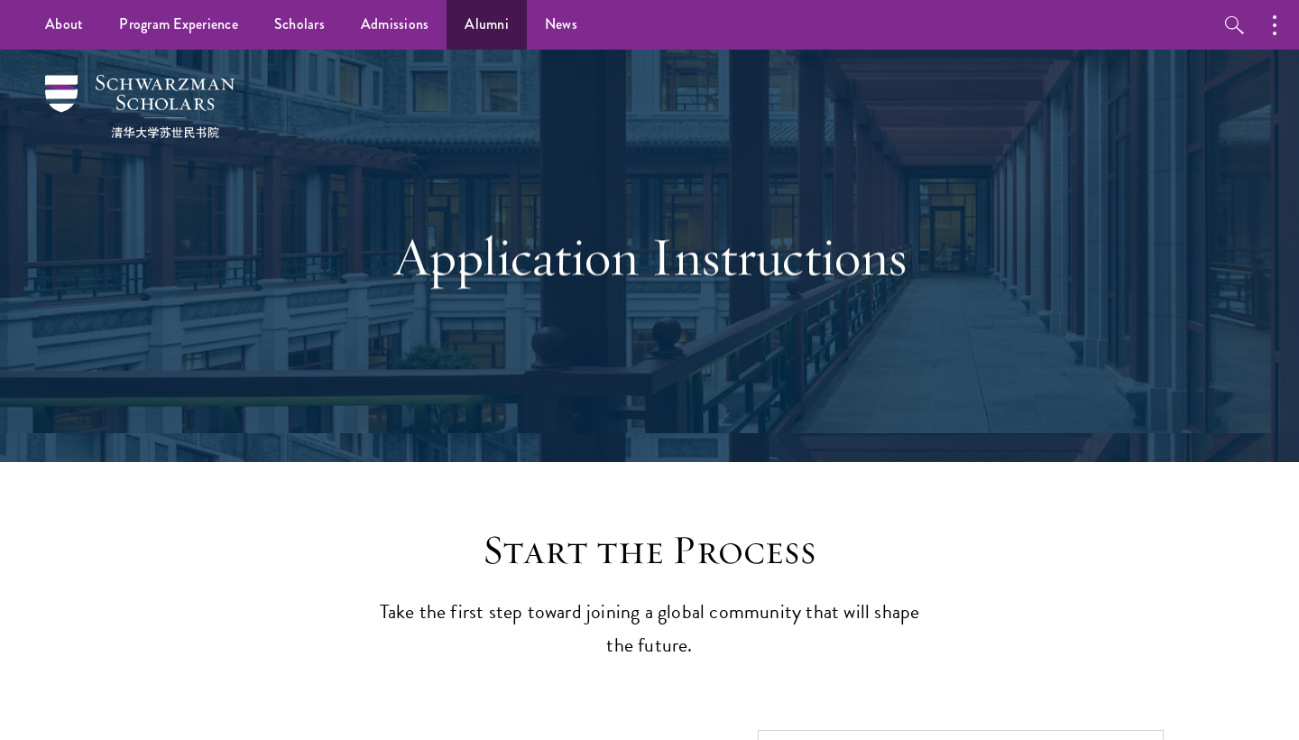
scroll to position [0, 0]
